Goal: Task Accomplishment & Management: Manage account settings

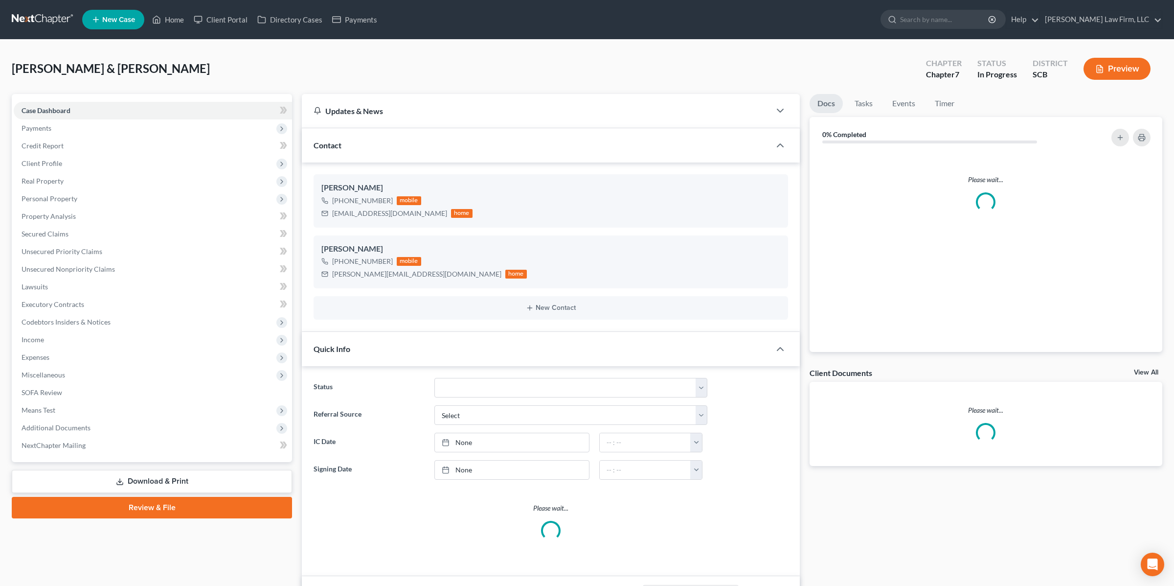
select select "0"
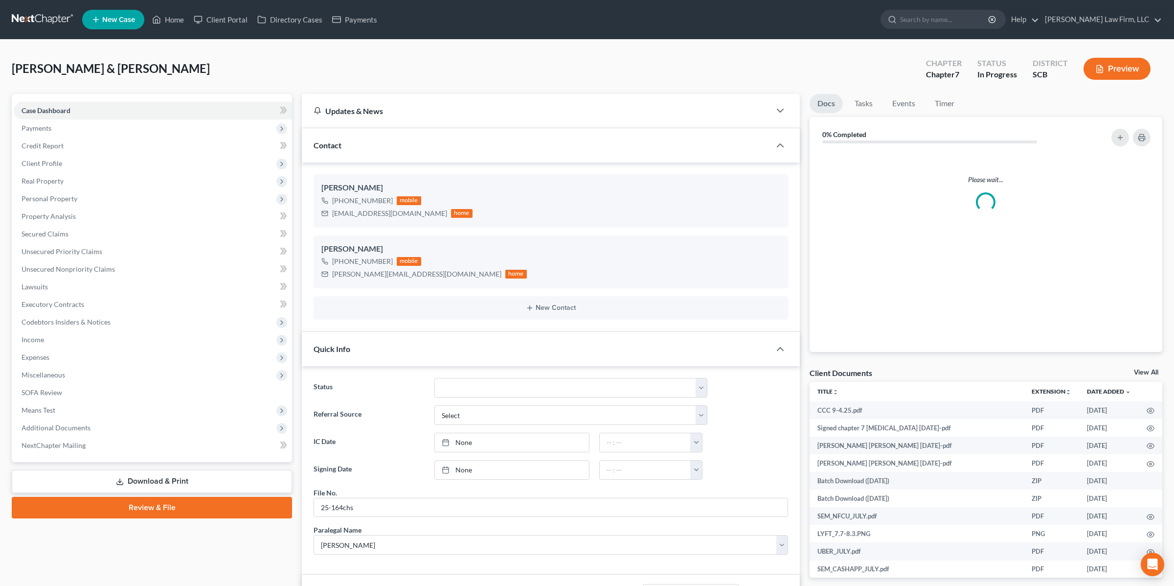
scroll to position [318, 0]
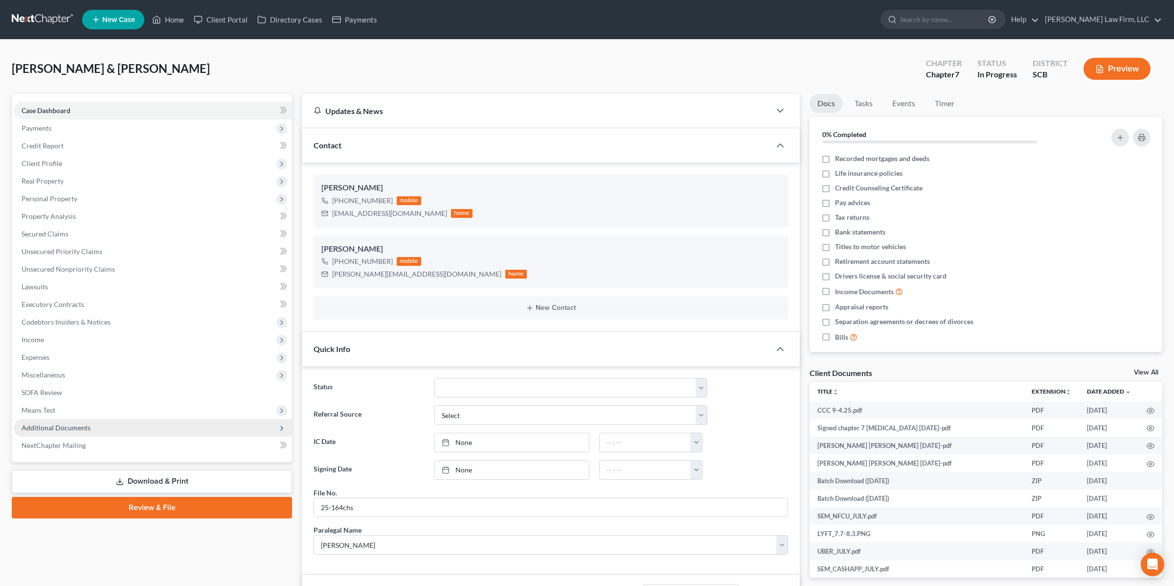
click at [71, 426] on span "Additional Documents" at bounding box center [56, 427] width 69 height 8
click at [93, 424] on span "Additional Documents" at bounding box center [153, 428] width 278 height 18
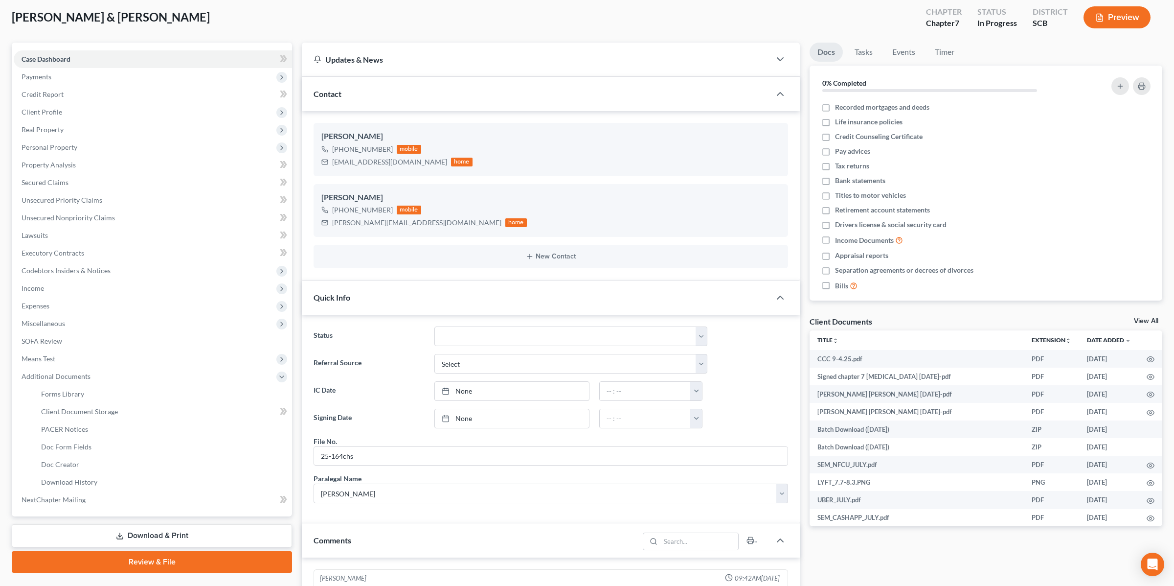
scroll to position [54, 0]
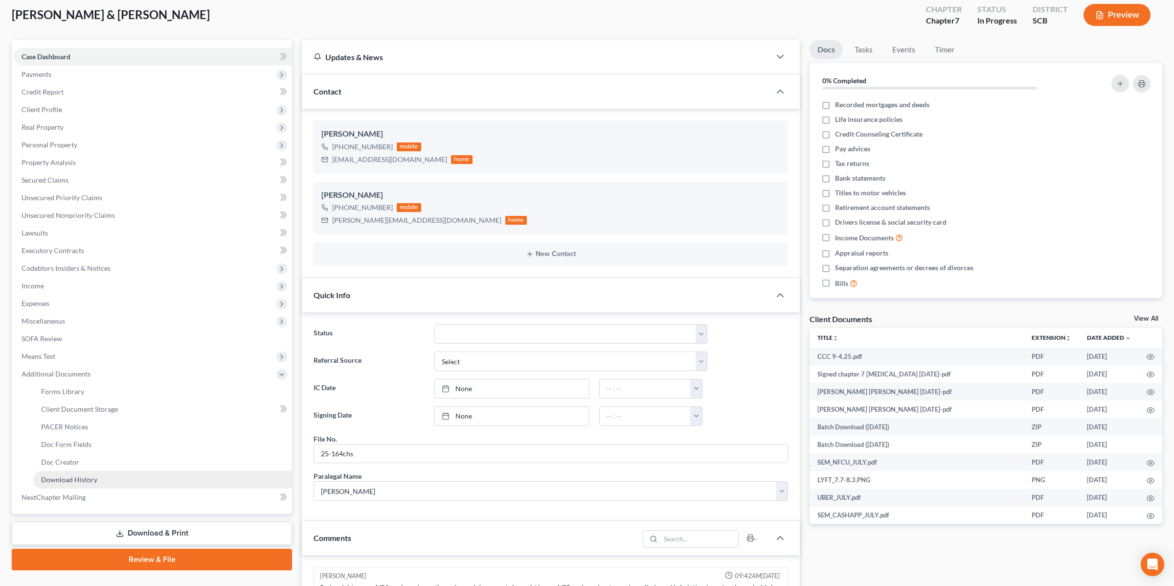
click at [87, 476] on span "Download History" at bounding box center [69, 479] width 56 height 8
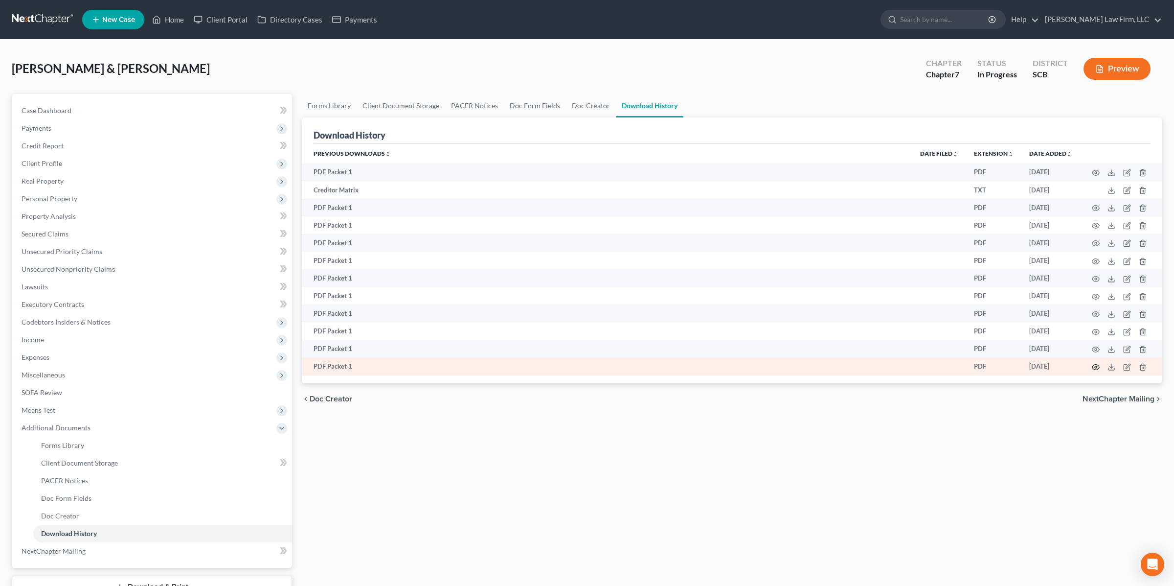
click at [1097, 369] on icon "button" at bounding box center [1096, 367] width 8 height 8
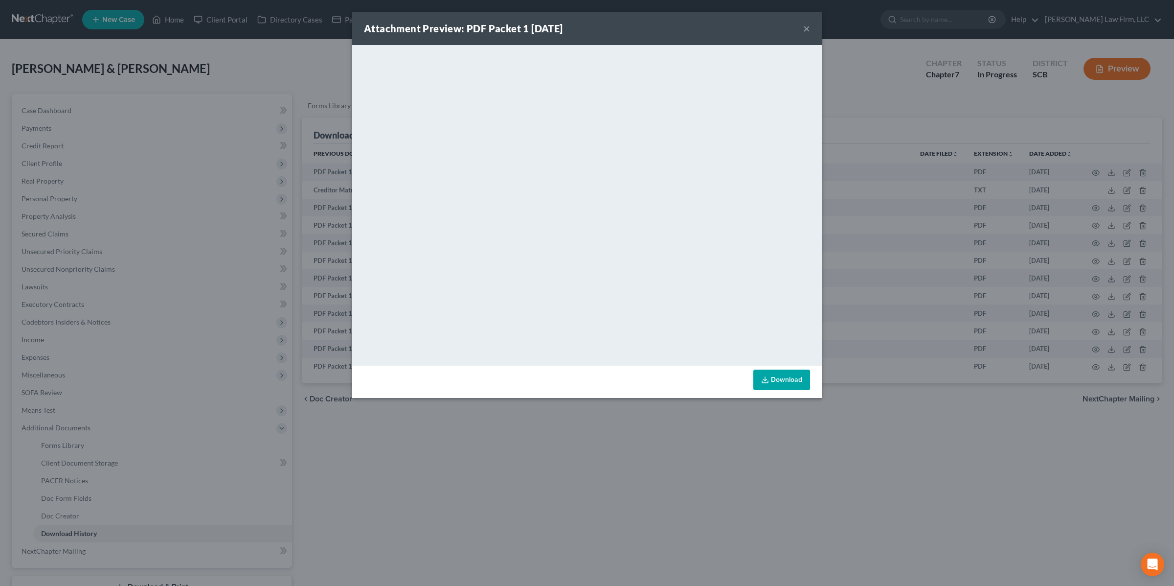
click at [805, 26] on button "×" at bounding box center [807, 29] width 7 height 12
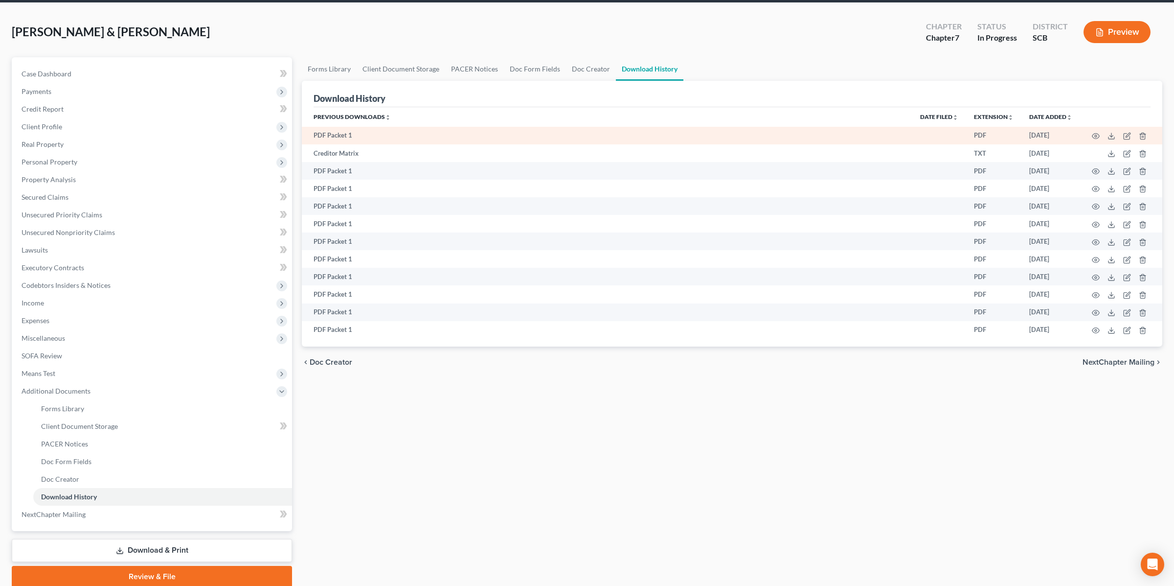
scroll to position [73, 0]
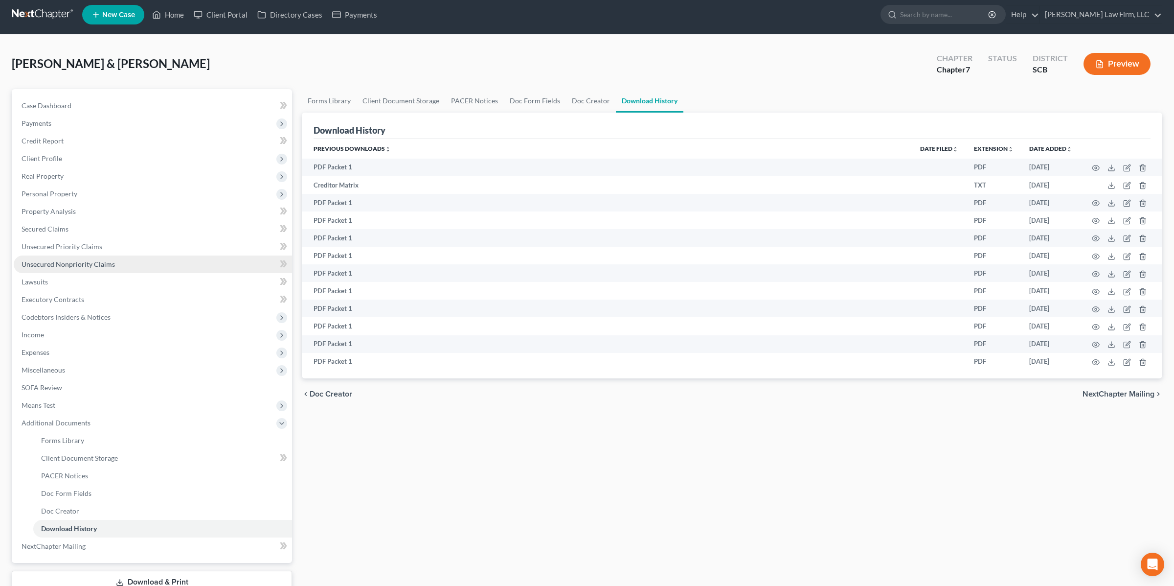
scroll to position [5, 0]
click at [429, 65] on div "Morgan, Sean & Johnson, Courtney Upgraded Chapter Chapter 7 Status District SCB…" at bounding box center [587, 67] width 1151 height 43
click at [778, 51] on div "Morgan, Sean & Johnson, Courtney Upgraded Chapter Chapter 7 Status District SCB…" at bounding box center [587, 67] width 1151 height 43
click at [346, 73] on div "Morgan, Sean & Johnson, Courtney Upgraded Chapter Chapter 7 Status District SCB…" at bounding box center [587, 67] width 1151 height 43
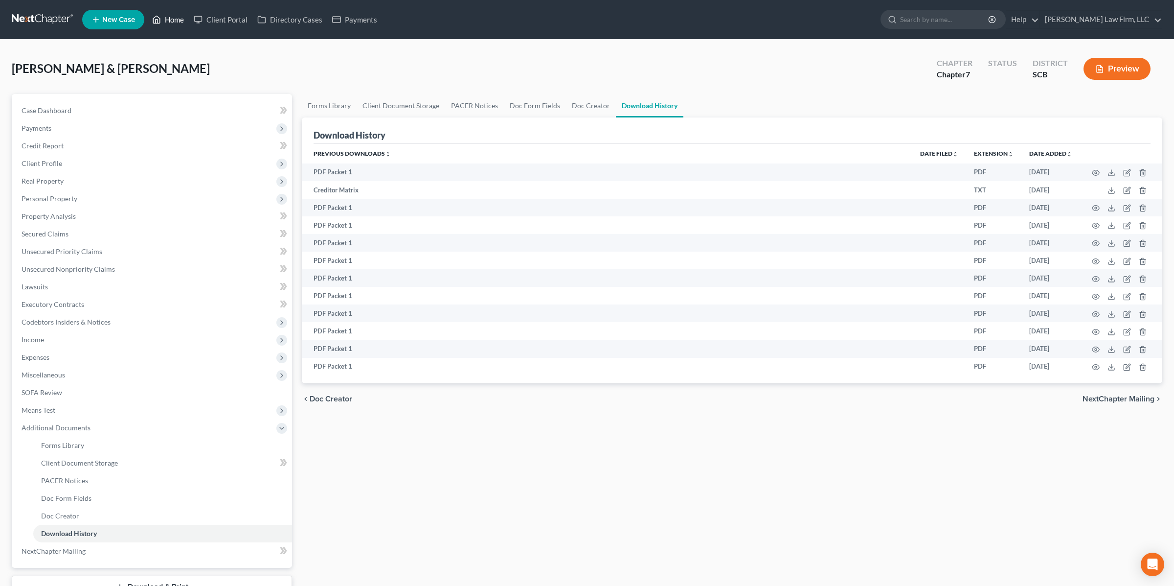
click at [176, 19] on link "Home" at bounding box center [168, 20] width 42 height 18
